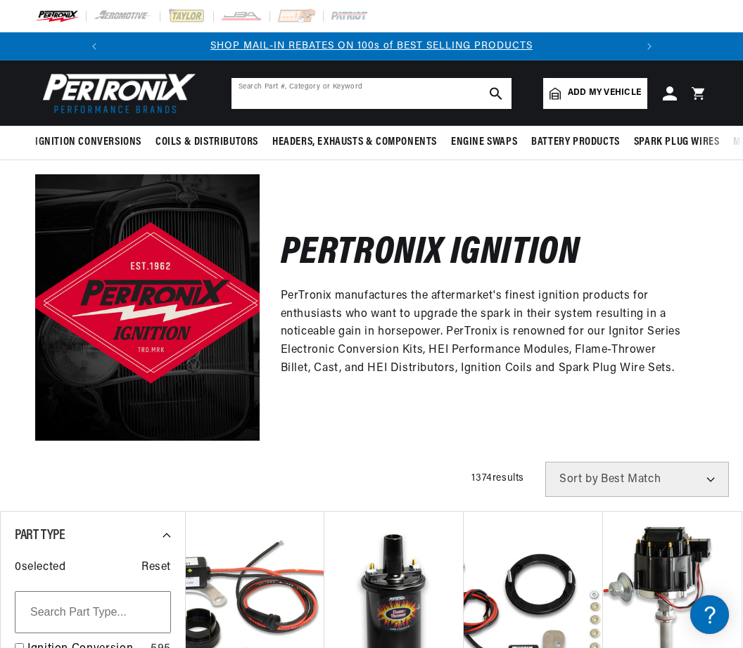
click at [277, 98] on input "text" at bounding box center [371, 93] width 280 height 31
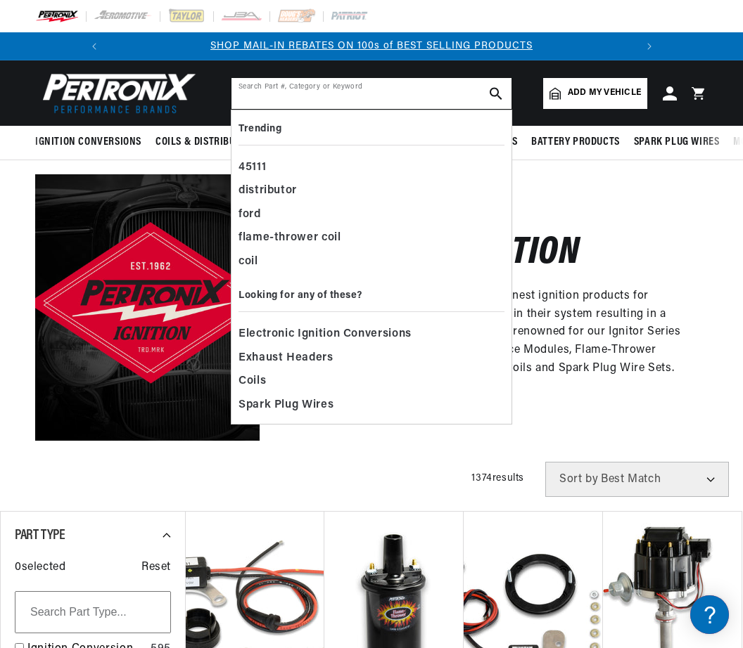
paste input "PNX-D104600"
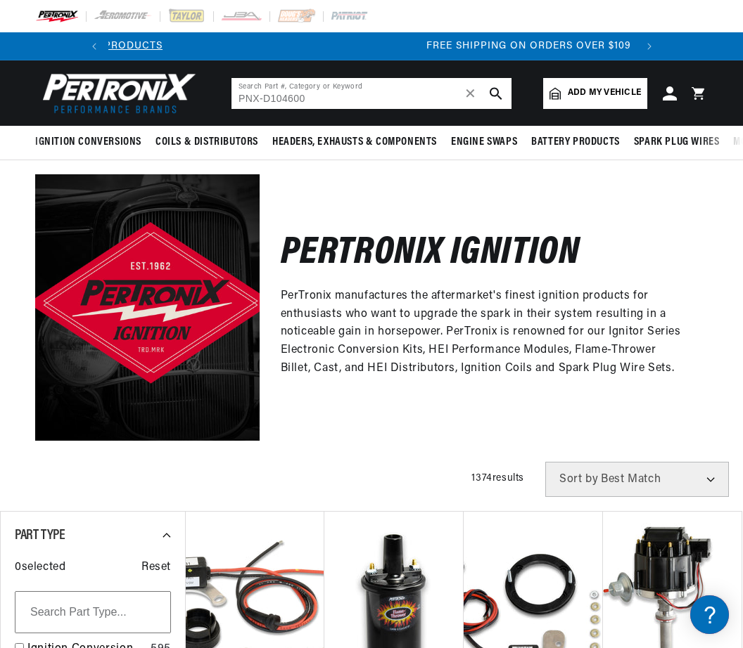
scroll to position [0, 525]
type input "PNX-D104600"
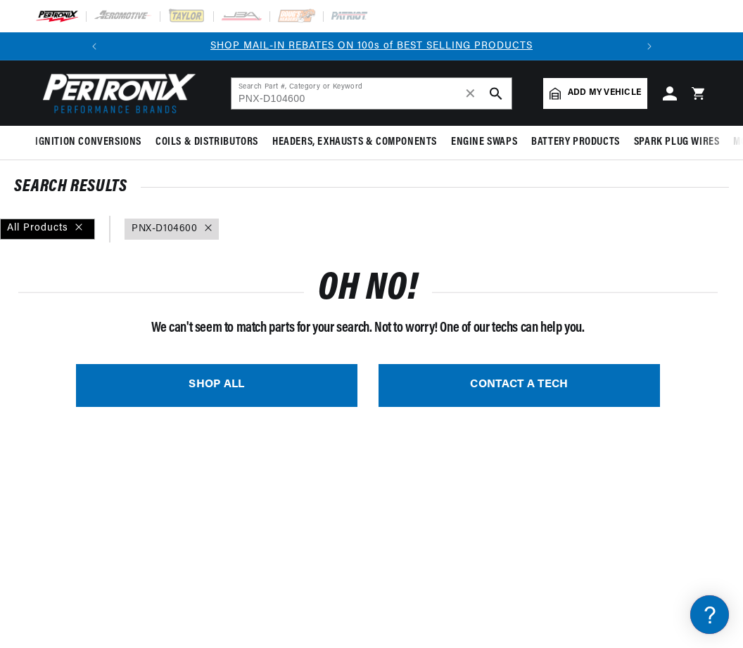
click at [154, 233] on link "query : PNX-D104600" at bounding box center [164, 228] width 66 height 15
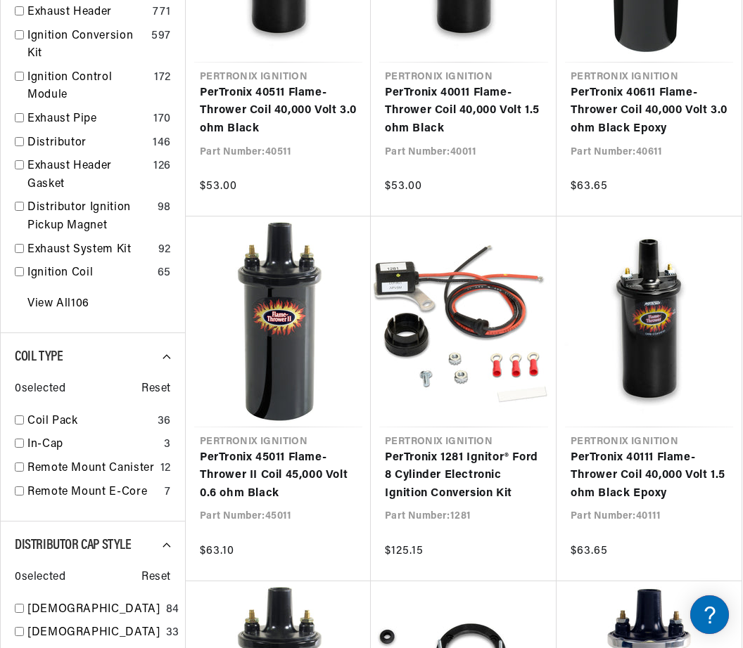
scroll to position [0, 525]
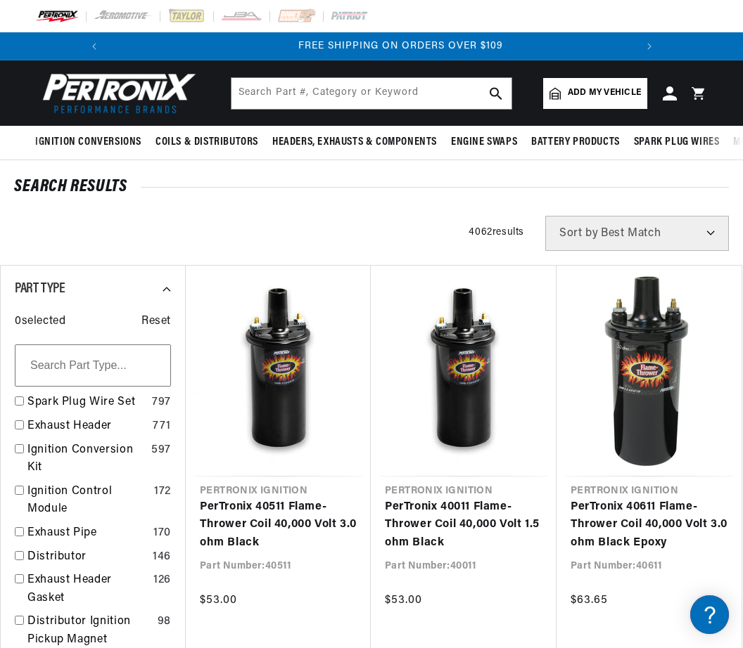
scroll to position [0, 525]
click at [265, 88] on input "text" at bounding box center [371, 93] width 280 height 31
click at [265, 87] on input "text" at bounding box center [371, 93] width 280 height 31
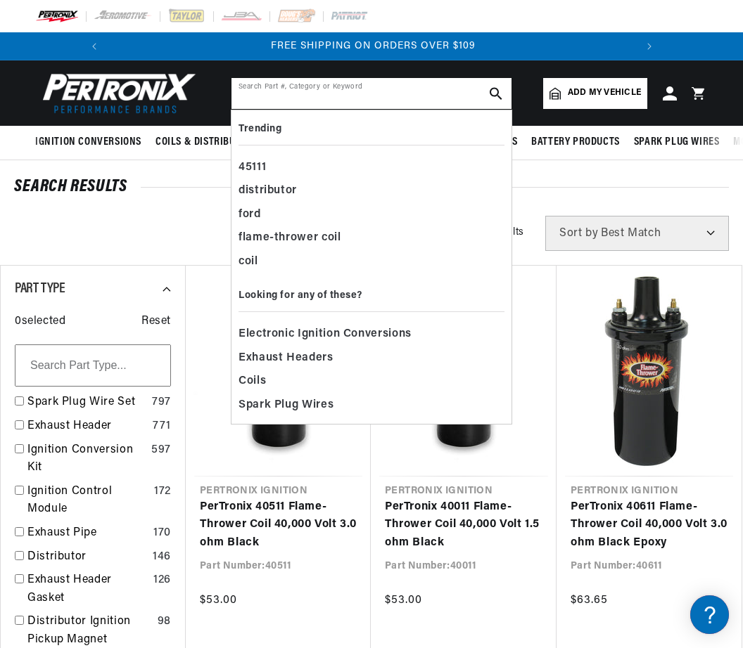
paste input "D104600"
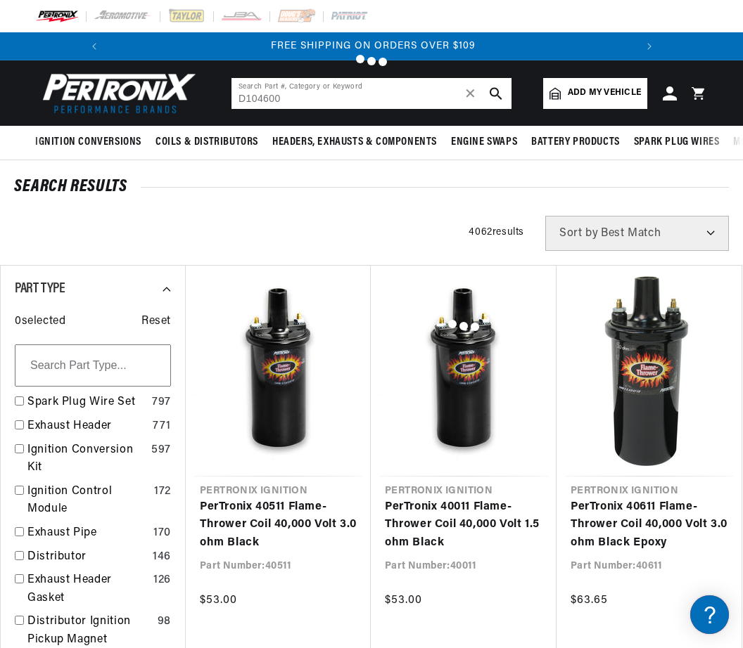
type input "D104600"
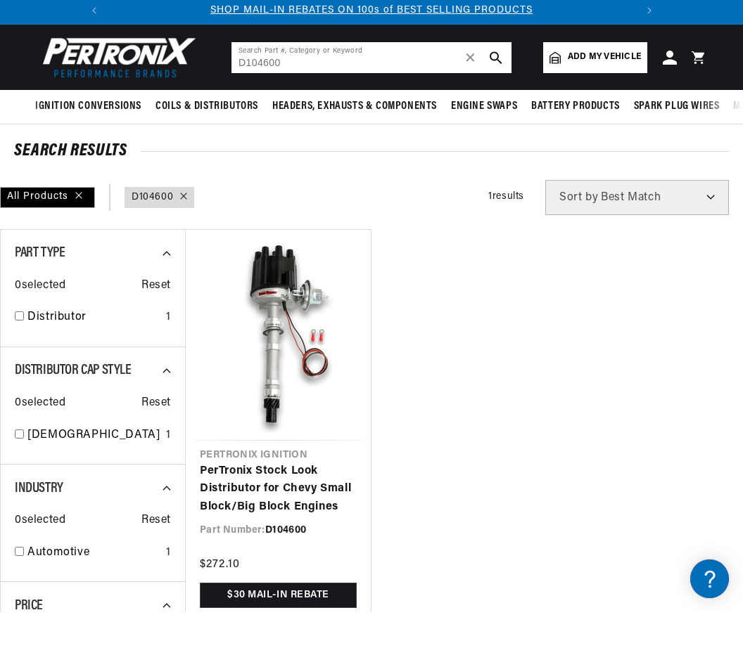
scroll to position [73, 0]
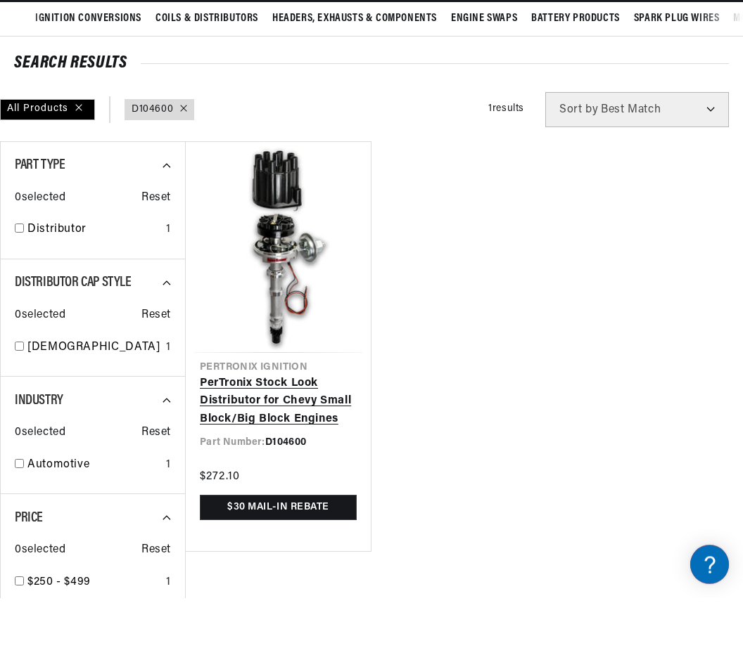
click at [237, 425] on link "PerTronix Stock Look Distributor for Chevy Small Block/Big Block Engines" at bounding box center [278, 452] width 157 height 54
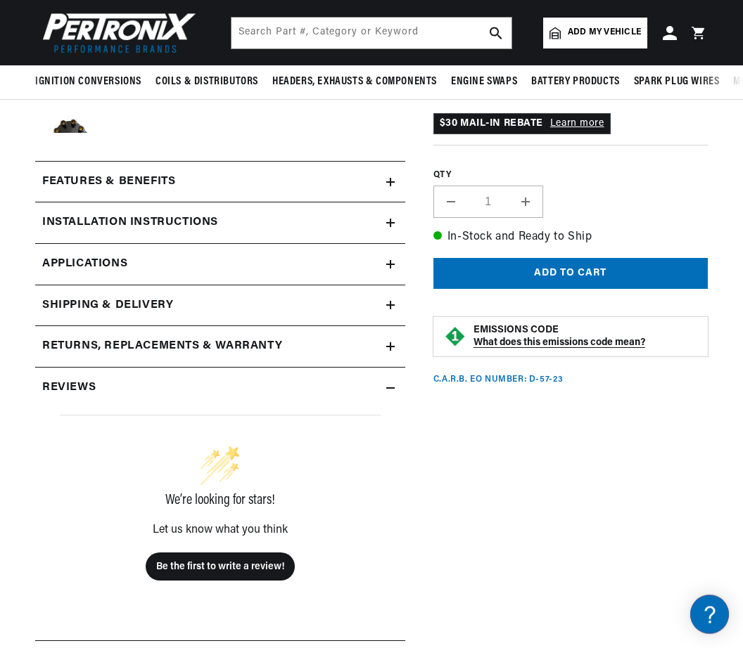
scroll to position [416, 0]
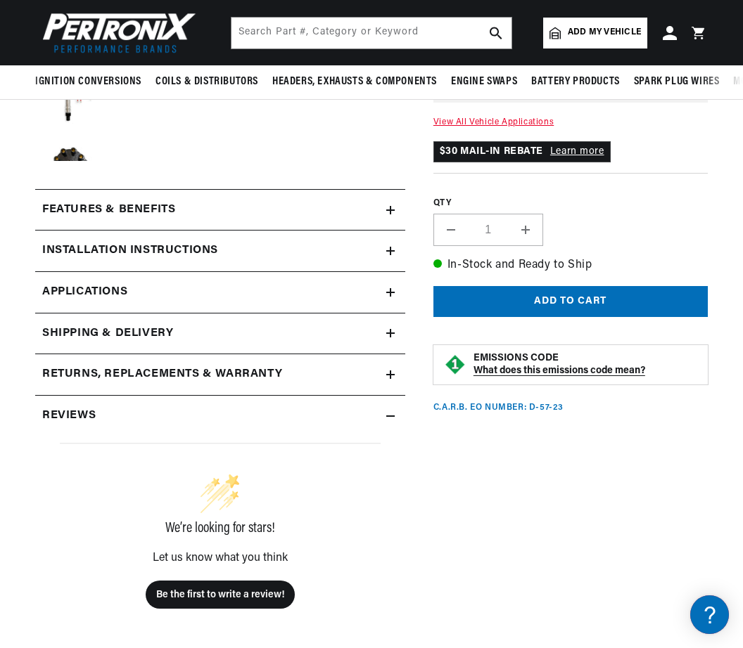
click at [72, 219] on h2 "Installation instructions" at bounding box center [108, 210] width 133 height 18
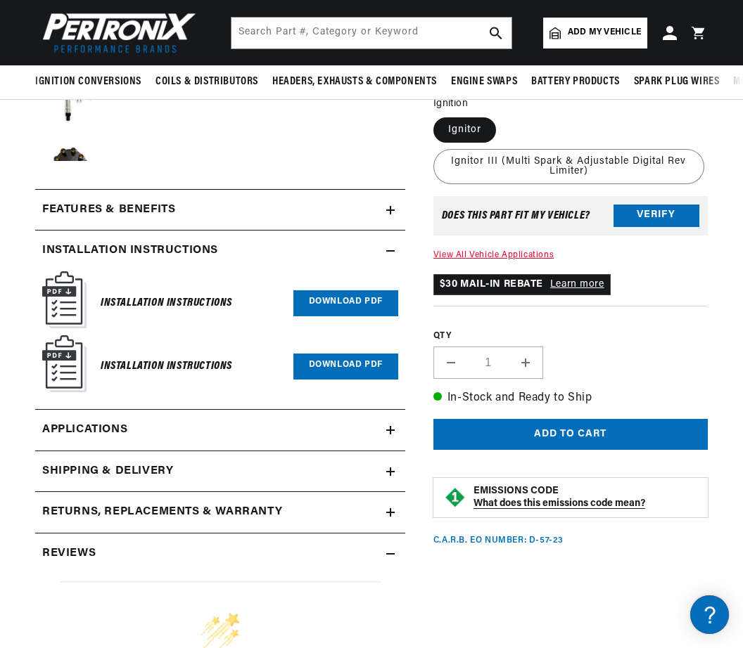
click at [58, 305] on img at bounding box center [64, 299] width 44 height 57
click at [319, 301] on link "Download PDF" at bounding box center [345, 303] width 105 height 26
click at [321, 367] on link "Download PDF" at bounding box center [345, 367] width 105 height 26
